Goal: Information Seeking & Learning: Learn about a topic

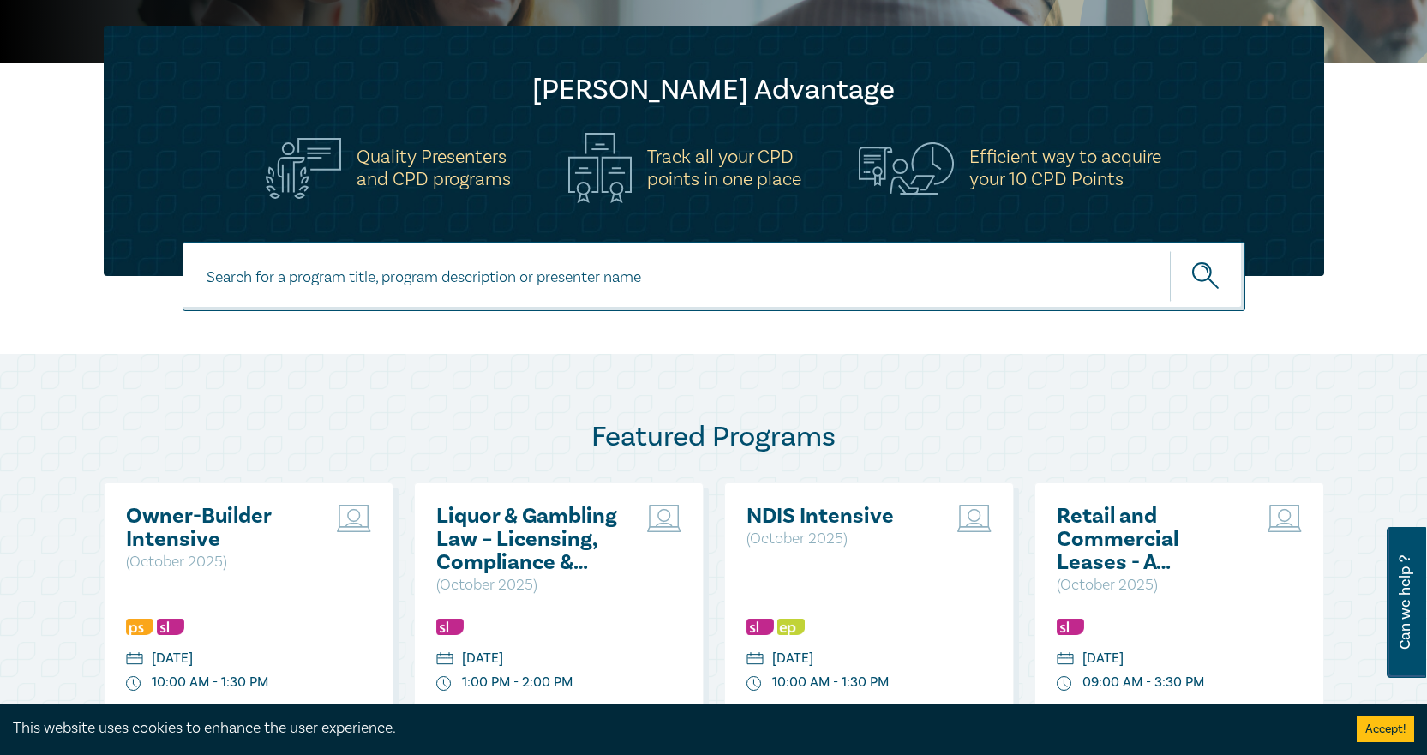
scroll to position [86, 0]
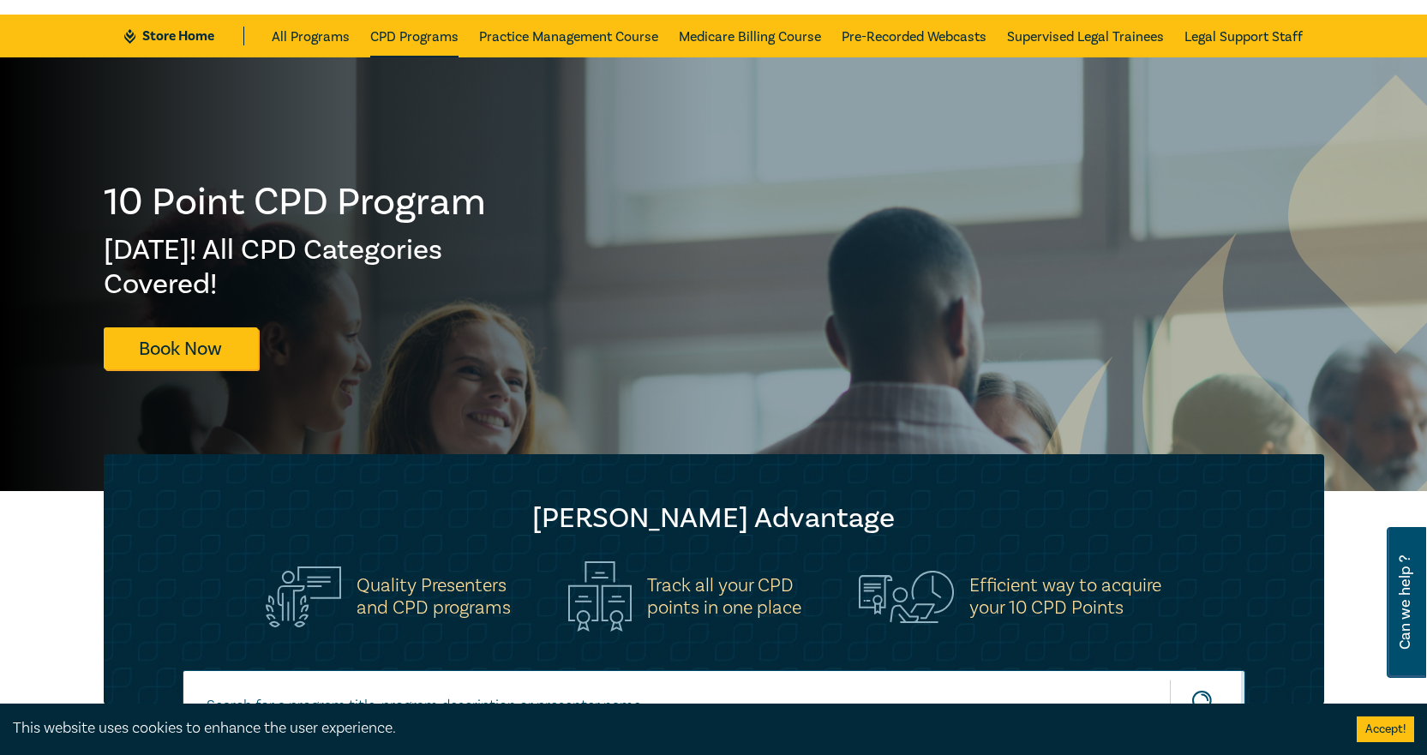
click at [410, 45] on link "CPD Programs" at bounding box center [414, 36] width 88 height 43
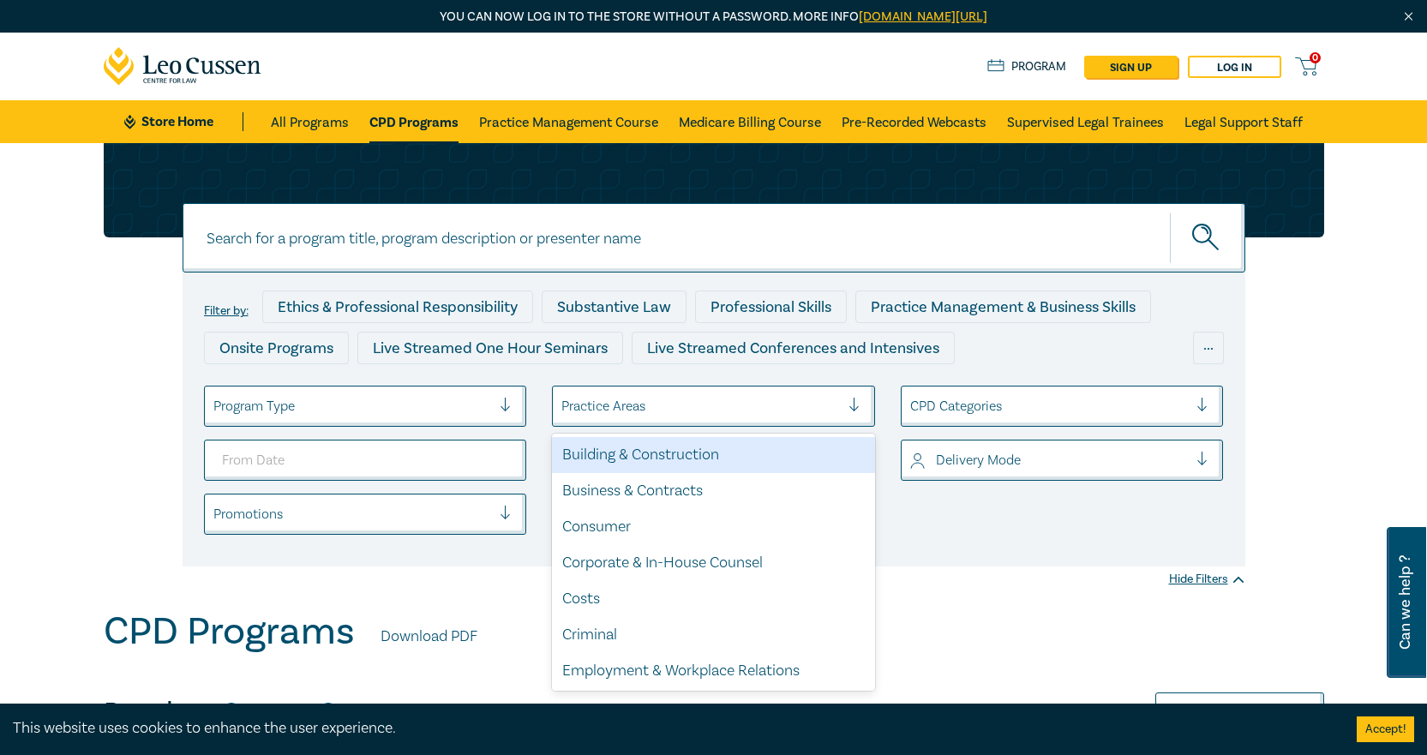
click at [768, 401] on div at bounding box center [700, 406] width 278 height 22
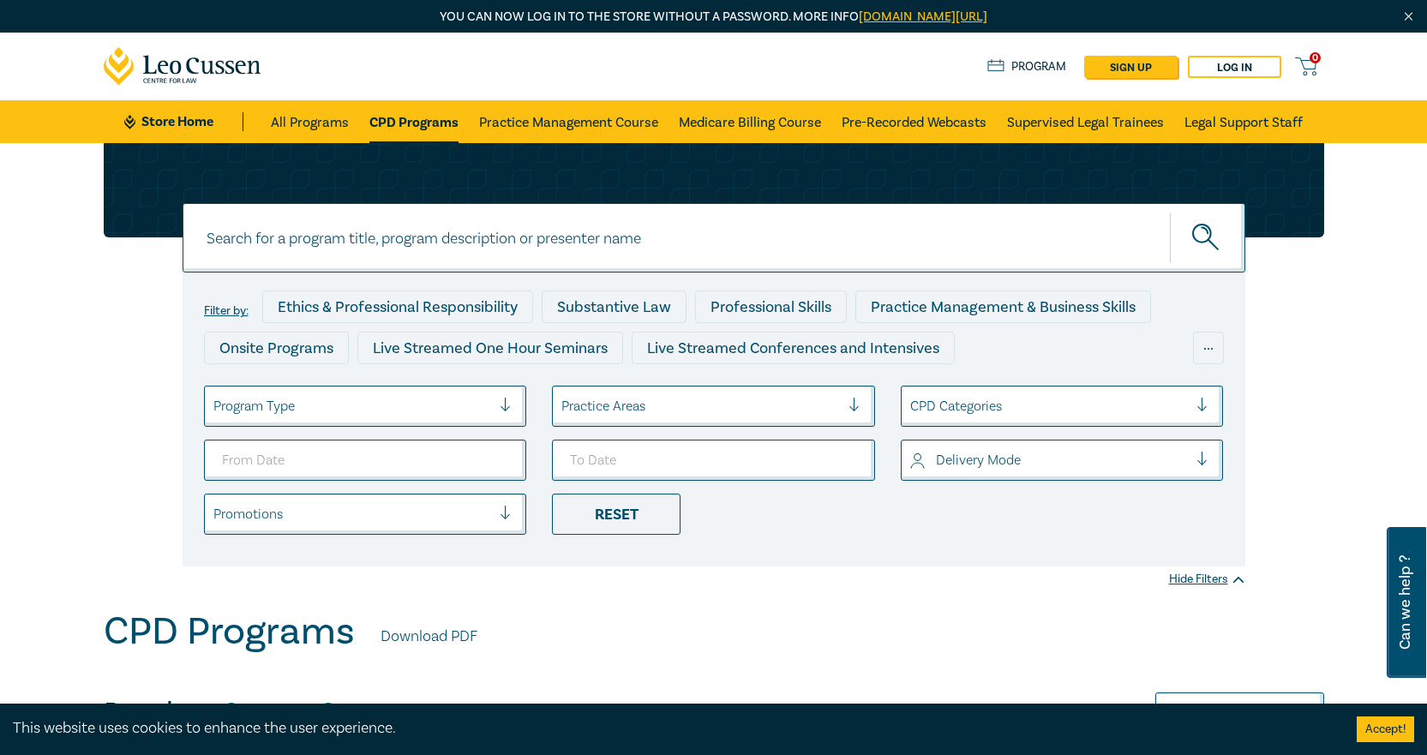
click at [775, 404] on div at bounding box center [700, 406] width 278 height 22
click at [775, 405] on div at bounding box center [700, 406] width 278 height 22
click at [1147, 587] on div "Filter by: Ethics & Professional Responsibility Substantive Law Professional Sk…" at bounding box center [713, 376] width 1427 height 466
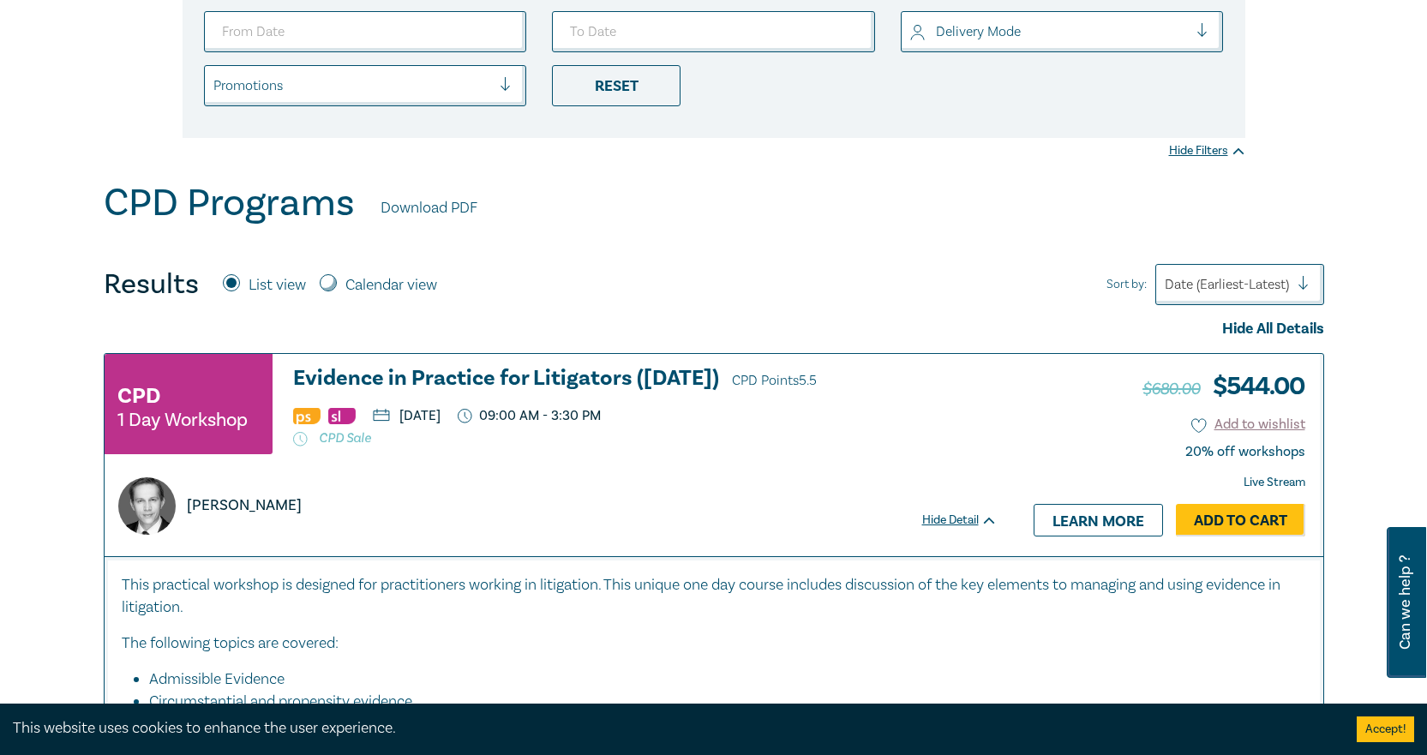
scroll to position [171, 0]
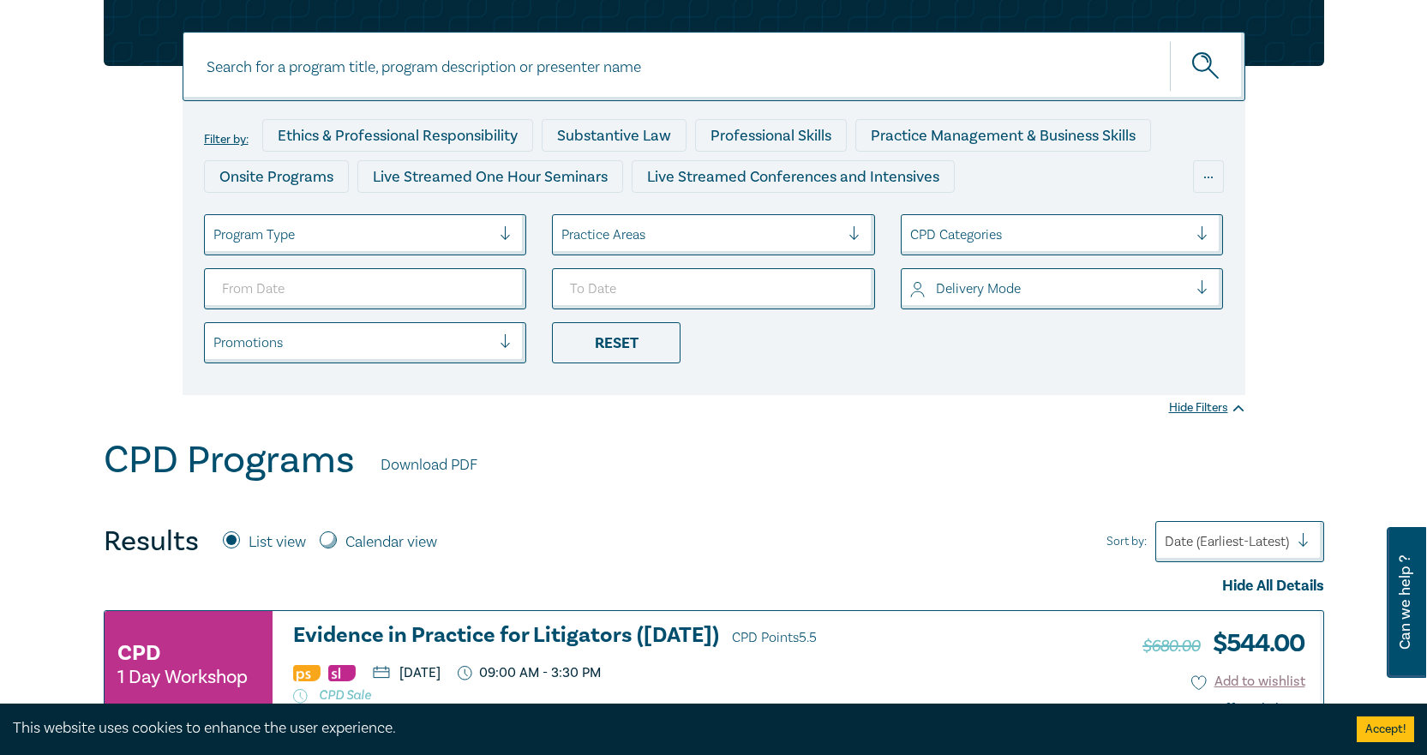
click at [834, 242] on div at bounding box center [700, 235] width 278 height 22
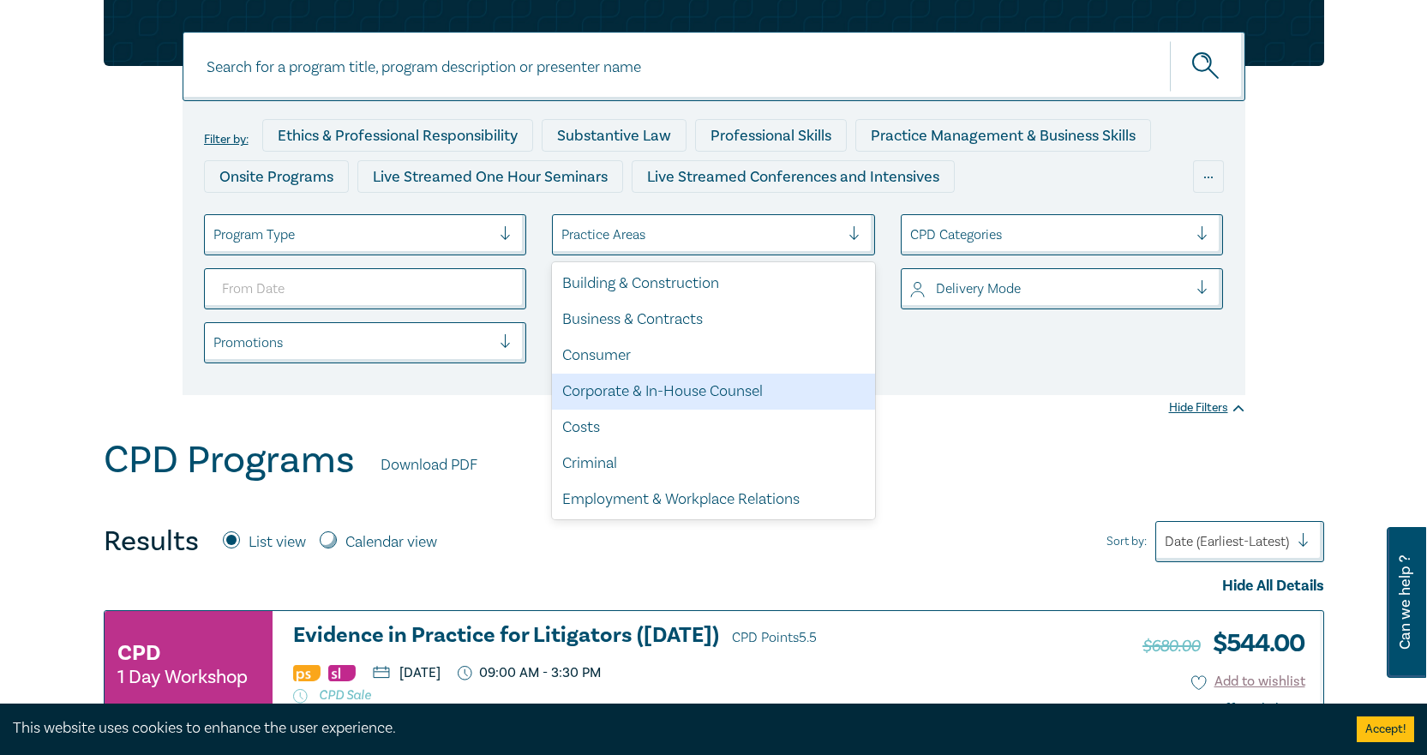
click at [745, 382] on div "Corporate & In-House Counsel" at bounding box center [713, 392] width 323 height 36
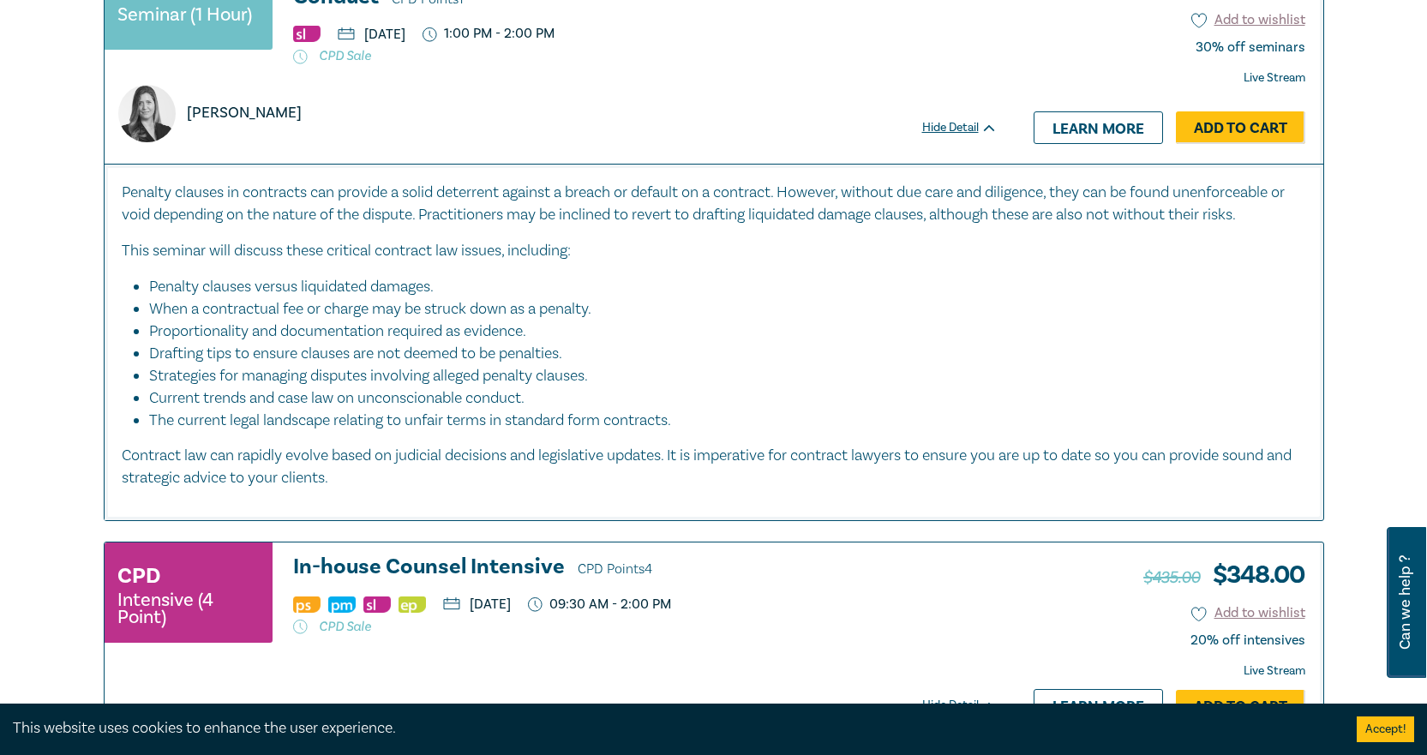
scroll to position [3342, 0]
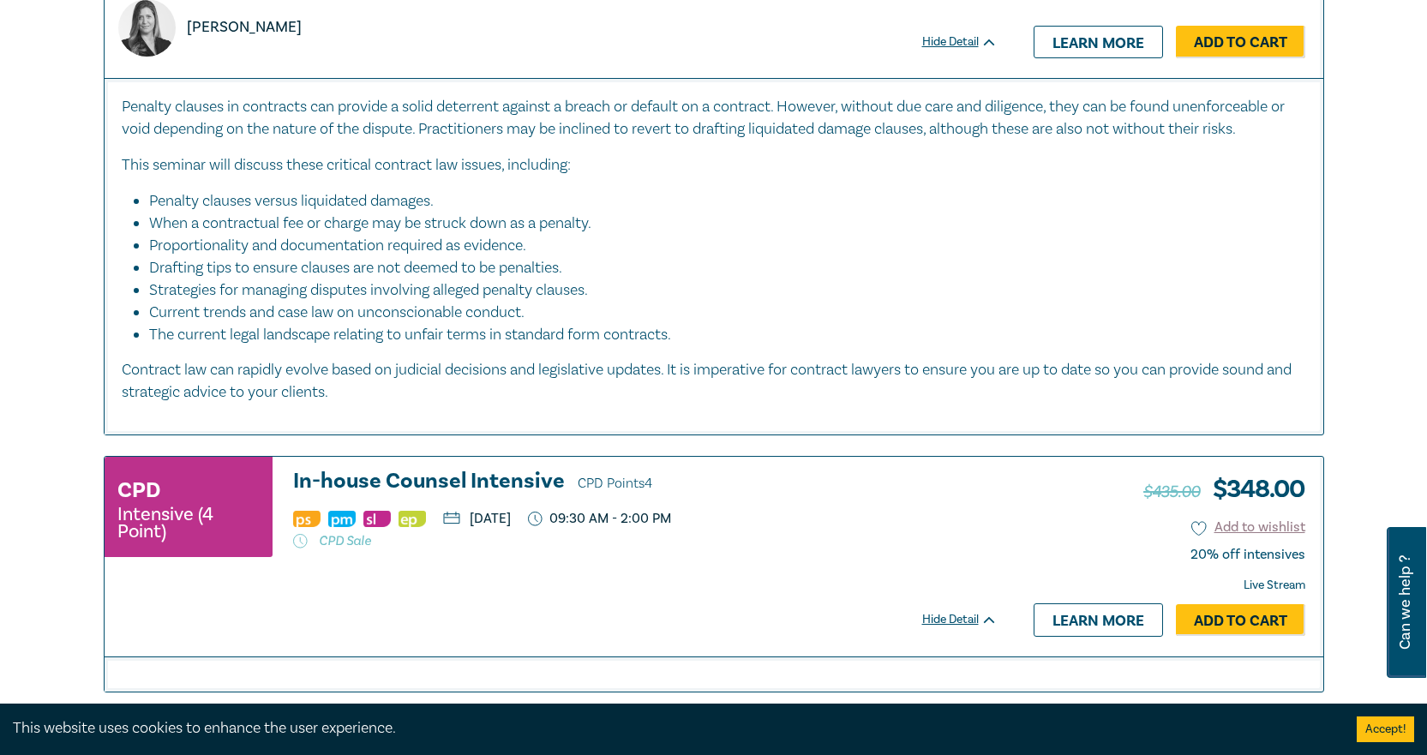
click at [518, 470] on h3 "In-house Counsel Intensive CPD Points 4" at bounding box center [645, 483] width 704 height 26
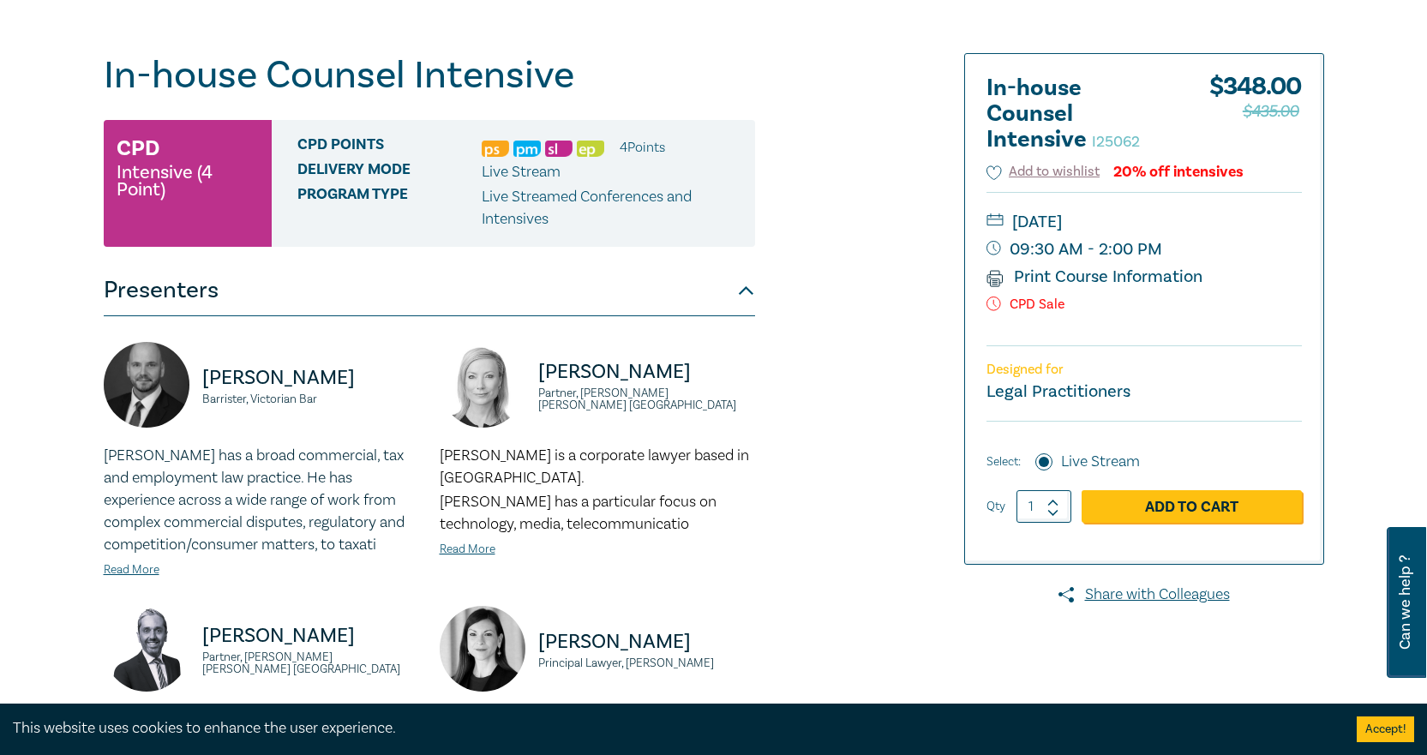
scroll to position [514, 0]
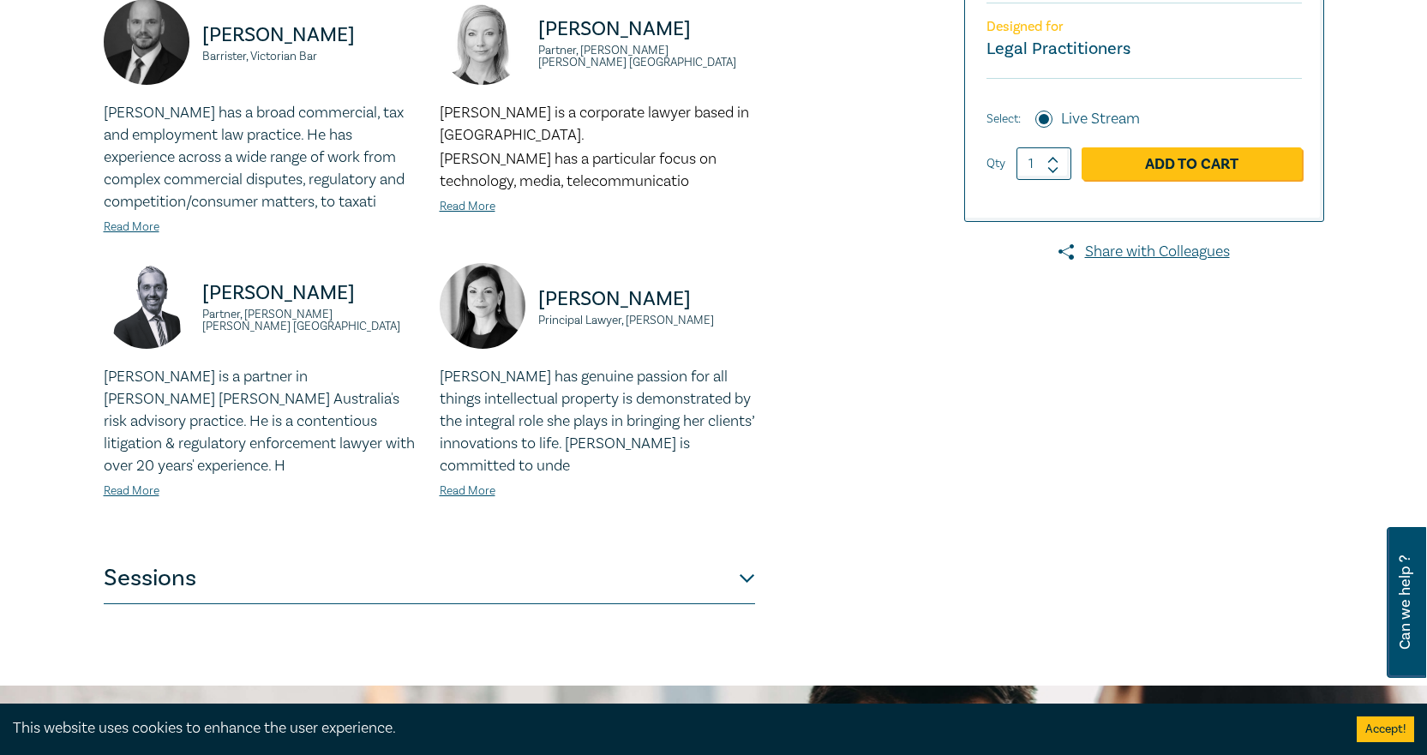
click at [586, 575] on button "Sessions" at bounding box center [429, 578] width 651 height 51
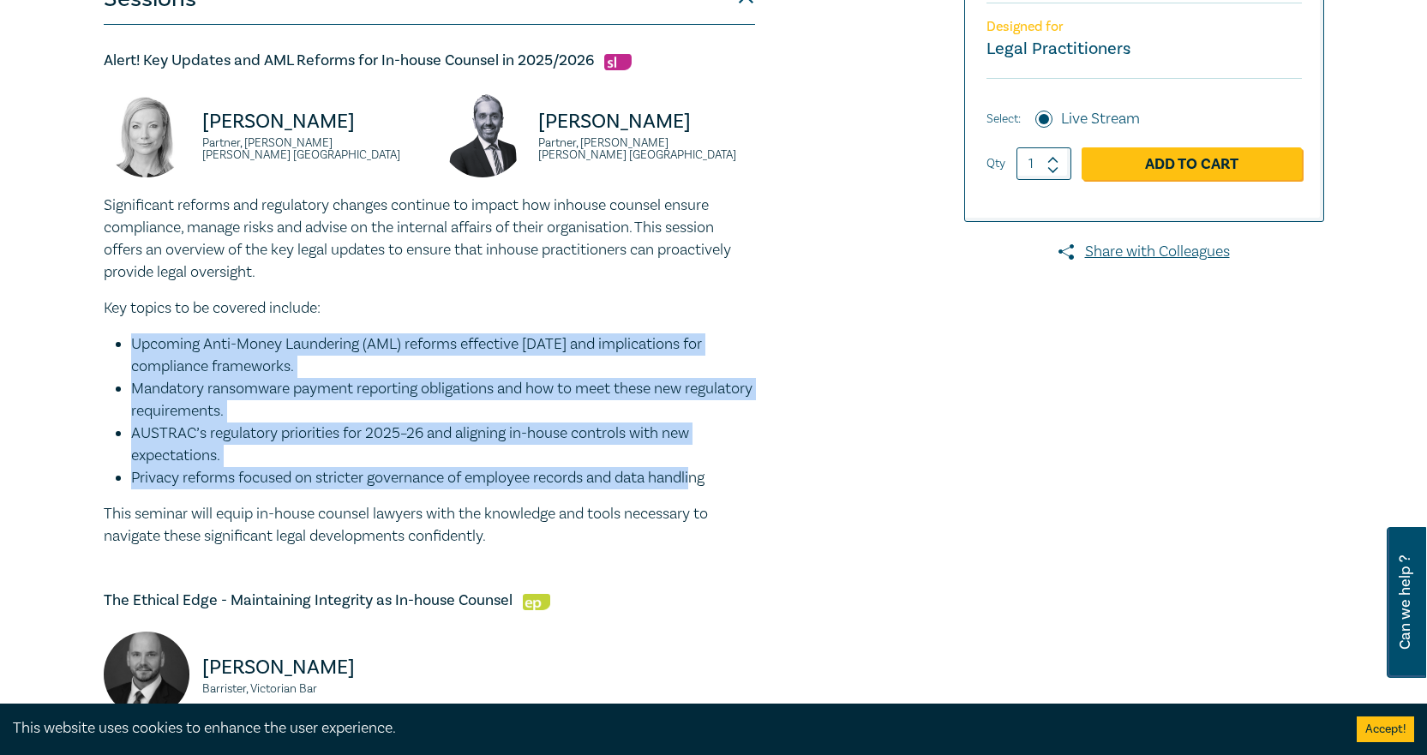
drag, startPoint x: 548, startPoint y: 481, endPoint x: 76, endPoint y: 334, distance: 494.3
copy ul "Upcoming Anti-Money Laundering (AML) reforms effective [DATE] and implications …"
